Goal: Answer question/provide support: Share knowledge or assist other users

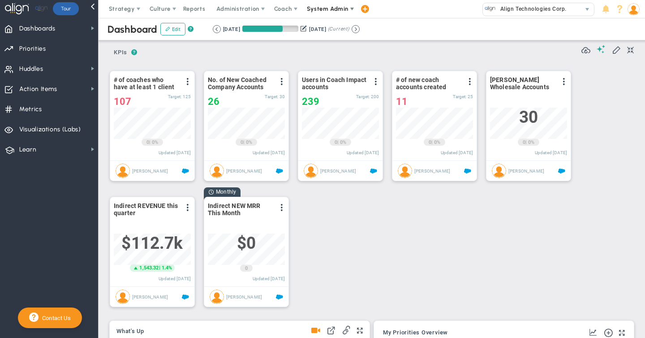
click at [319, 10] on span "System Admin" at bounding box center [328, 8] width 42 height 7
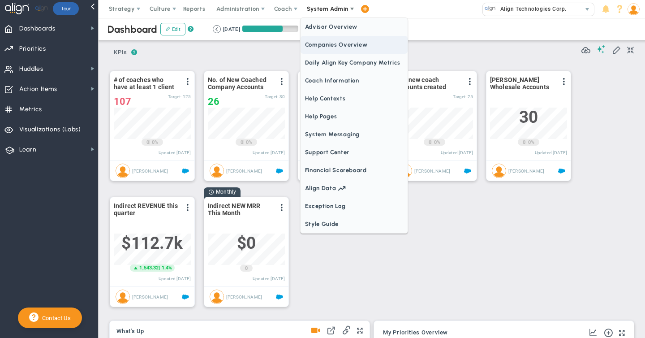
click at [319, 43] on span "Companies Overview" at bounding box center [353, 45] width 107 height 18
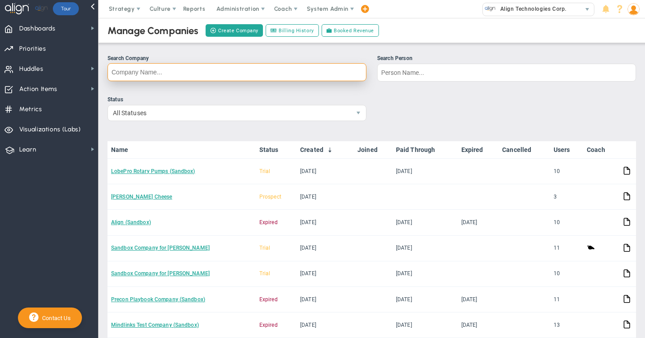
click at [181, 68] on input "Search Company" at bounding box center [236, 72] width 259 height 18
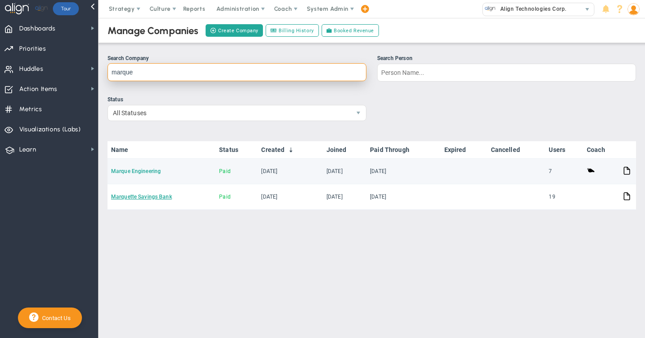
type input "marque"
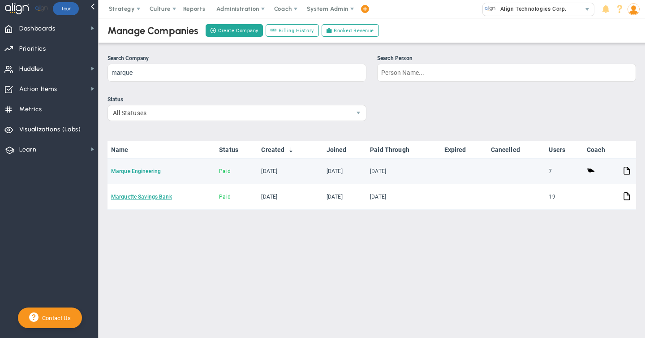
click at [149, 172] on link "Marque Engineering" at bounding box center [136, 171] width 50 height 6
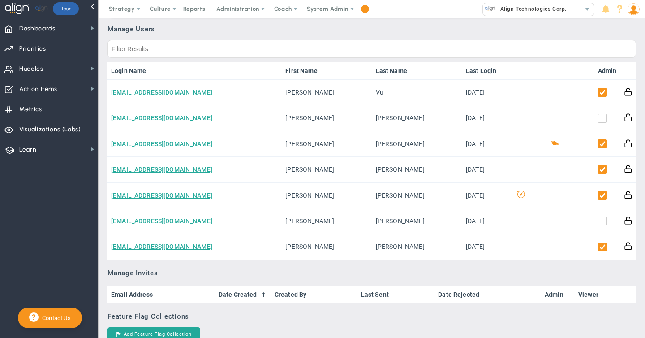
scroll to position [503, 0]
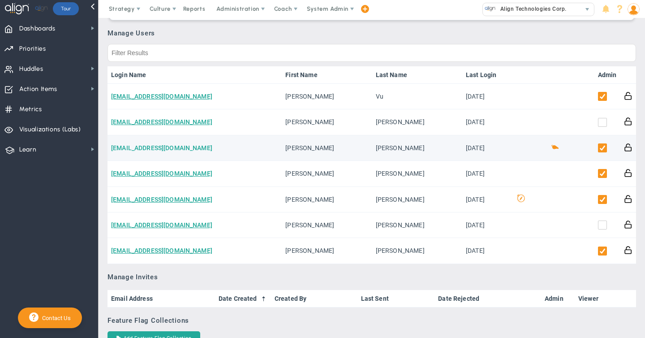
click at [180, 144] on link "[EMAIL_ADDRESS][DOMAIN_NAME]" at bounding box center [161, 147] width 101 height 7
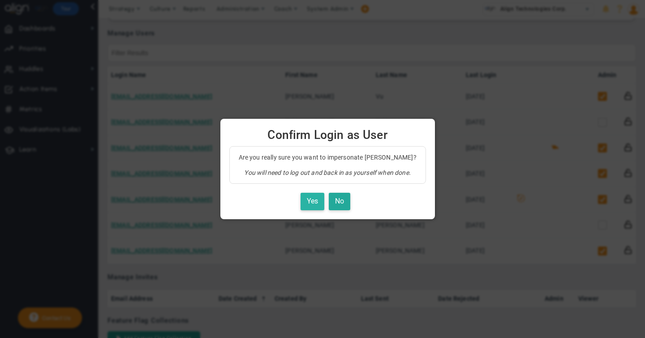
click at [309, 204] on button "Yes" at bounding box center [312, 200] width 24 height 17
